Goal: Task Accomplishment & Management: Use online tool/utility

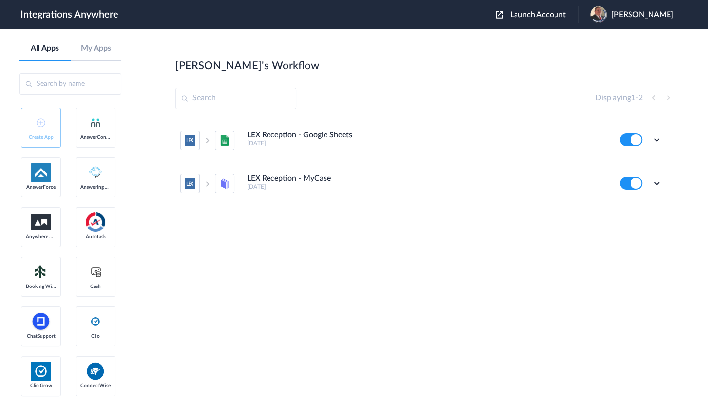
click at [537, 15] on span "Launch Account" at bounding box center [538, 15] width 56 height 8
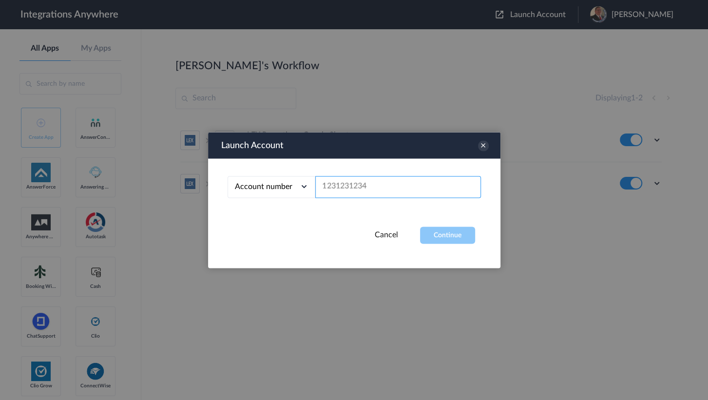
click at [363, 183] on input "text" at bounding box center [398, 187] width 166 height 22
paste input "1260002769"
type input "1260002769"
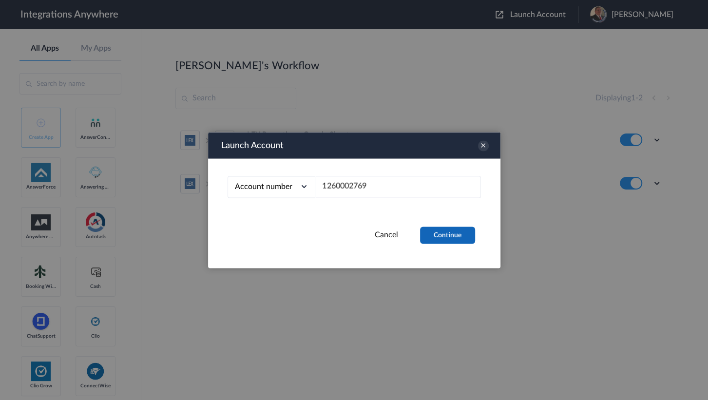
click at [452, 242] on button "Continue" at bounding box center [447, 234] width 55 height 17
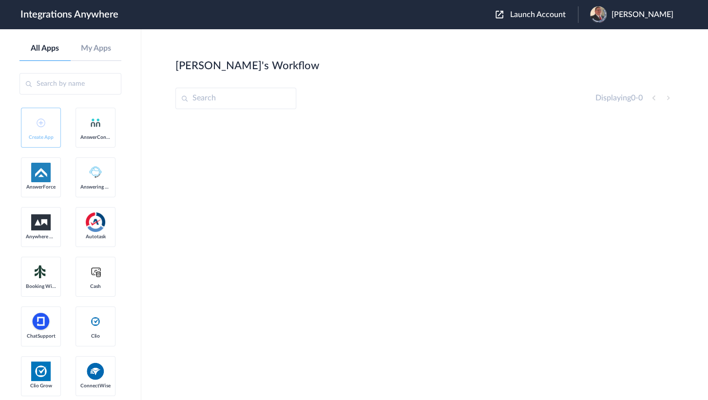
click at [606, 15] on img at bounding box center [598, 14] width 17 height 17
click at [606, 37] on link "My Account" at bounding box center [603, 39] width 37 height 7
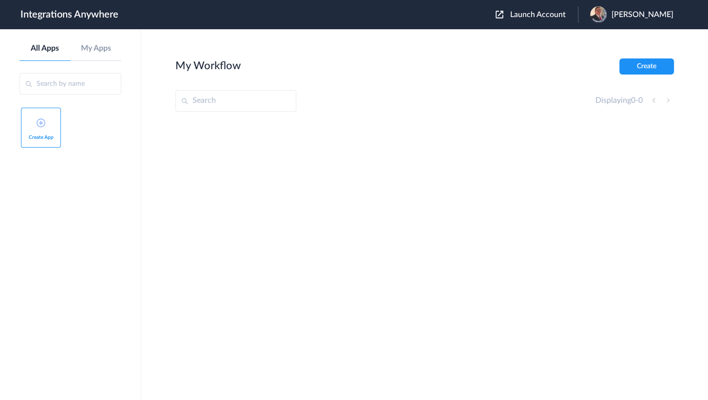
click at [601, 15] on img at bounding box center [598, 14] width 17 height 17
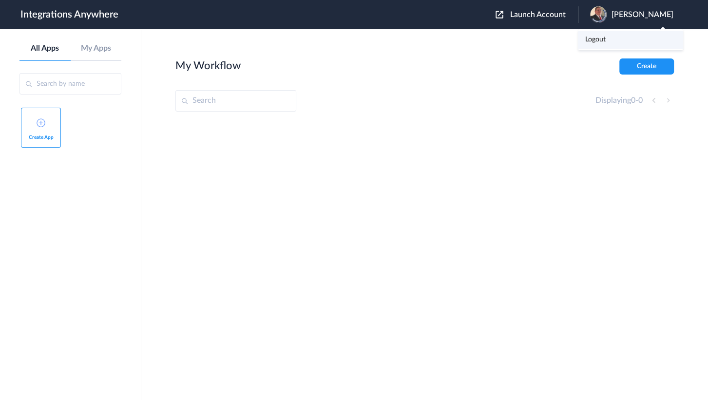
click at [615, 40] on li "Logout" at bounding box center [630, 40] width 105 height 18
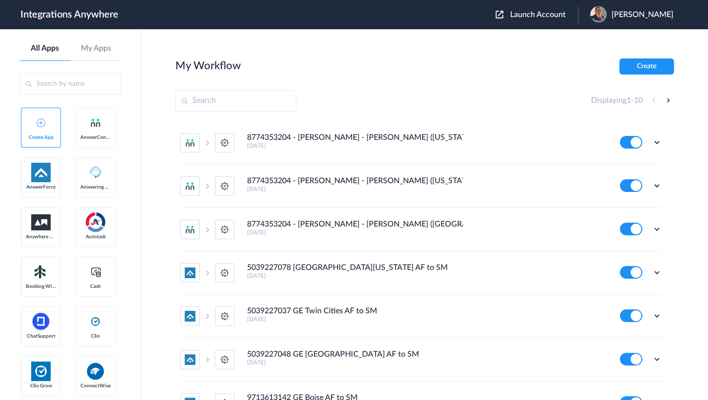
click at [543, 9] on div "Launch Account [PERSON_NAME] My Account Logout" at bounding box center [588, 14] width 187 height 17
click at [537, 14] on span "Launch Account" at bounding box center [538, 15] width 56 height 8
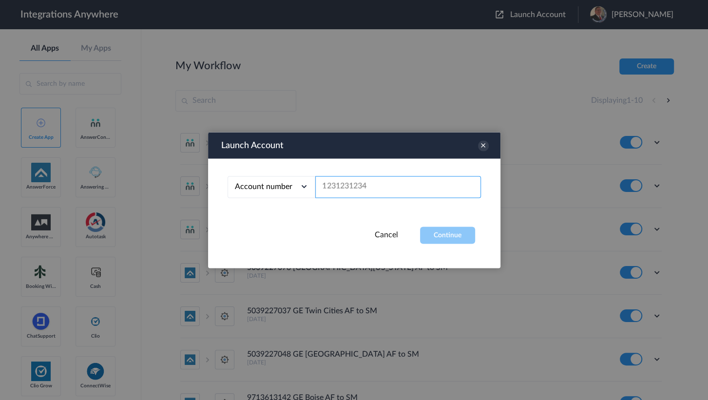
click at [353, 184] on input "text" at bounding box center [398, 187] width 166 height 22
paste input "1260002769"
type input "1260002769"
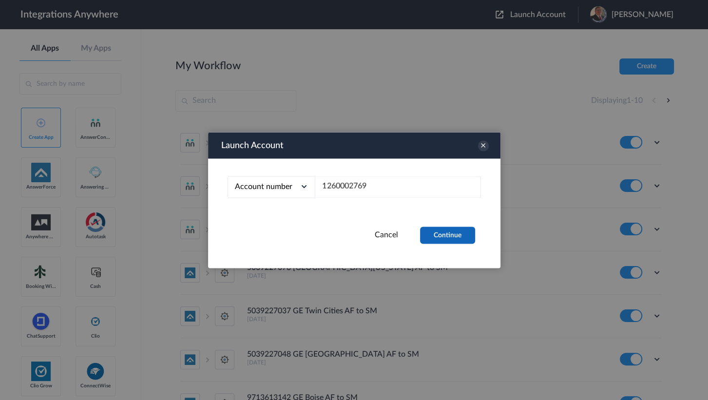
click at [454, 239] on button "Continue" at bounding box center [447, 234] width 55 height 17
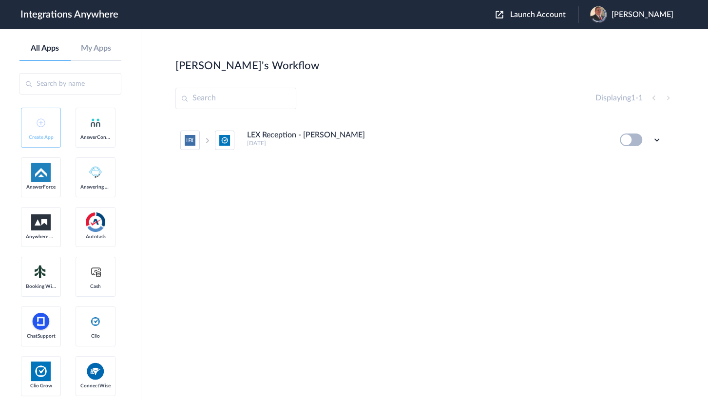
click at [400, 89] on div "Displaying 1 - 1" at bounding box center [424, 98] width 498 height 21
